Goal: Task Accomplishment & Management: Manage account settings

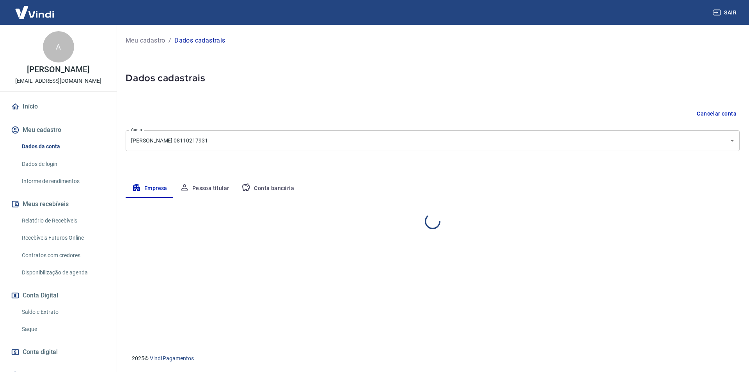
select select "SC"
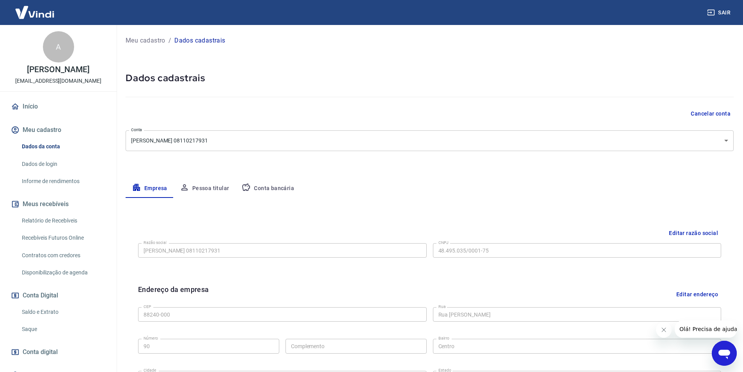
click at [209, 188] on button "Pessoa titular" at bounding box center [205, 188] width 62 height 19
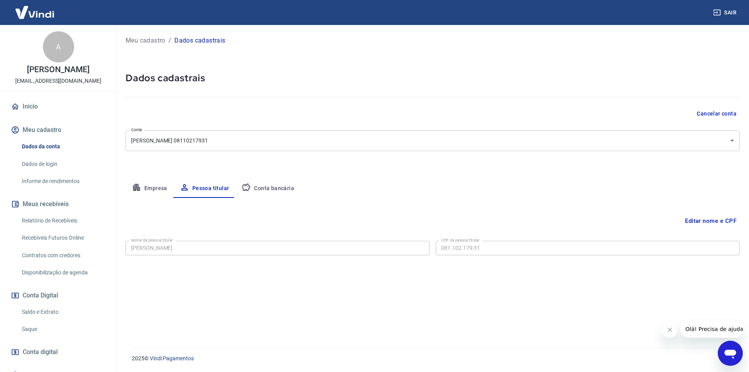
click at [271, 188] on button "Conta bancária" at bounding box center [267, 188] width 65 height 19
select select "1"
select select "SC"
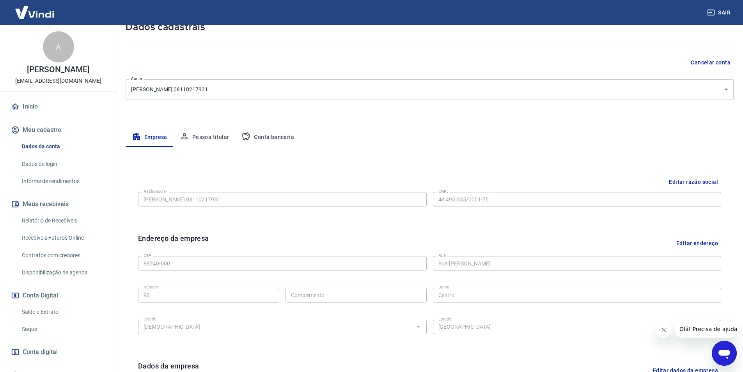
scroll to position [117, 0]
